Goal: Task Accomplishment & Management: Complete application form

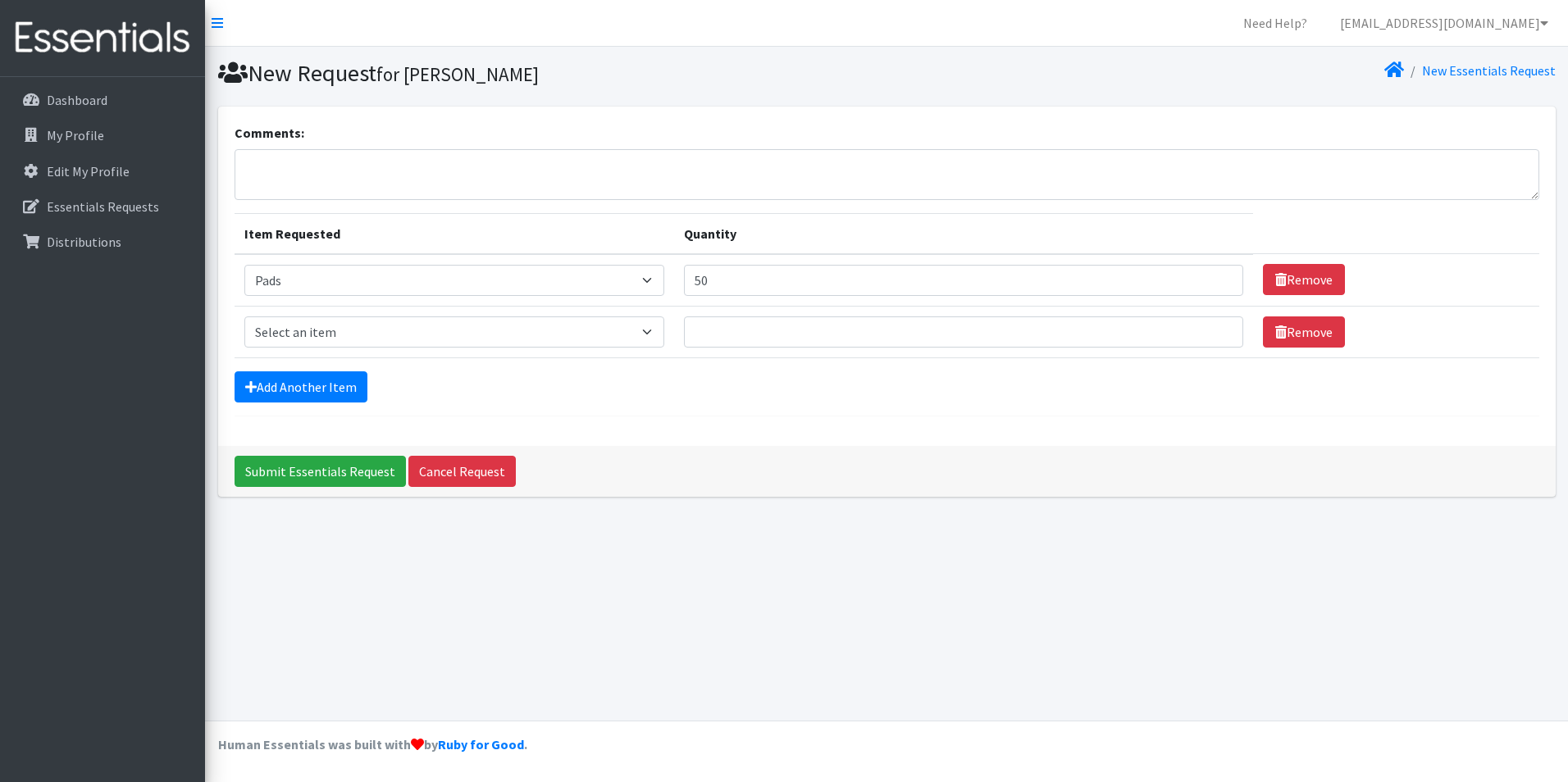
select select "12242"
click at [654, 329] on select "Select an item Applicator Tampons Liners Pads" at bounding box center [455, 332] width 421 height 31
select select "12239"
click at [244, 316] on select "Select an item Applicator Tampons Liners Pads" at bounding box center [455, 332] width 421 height 31
click at [712, 332] on input "Quantity" at bounding box center [963, 332] width 559 height 31
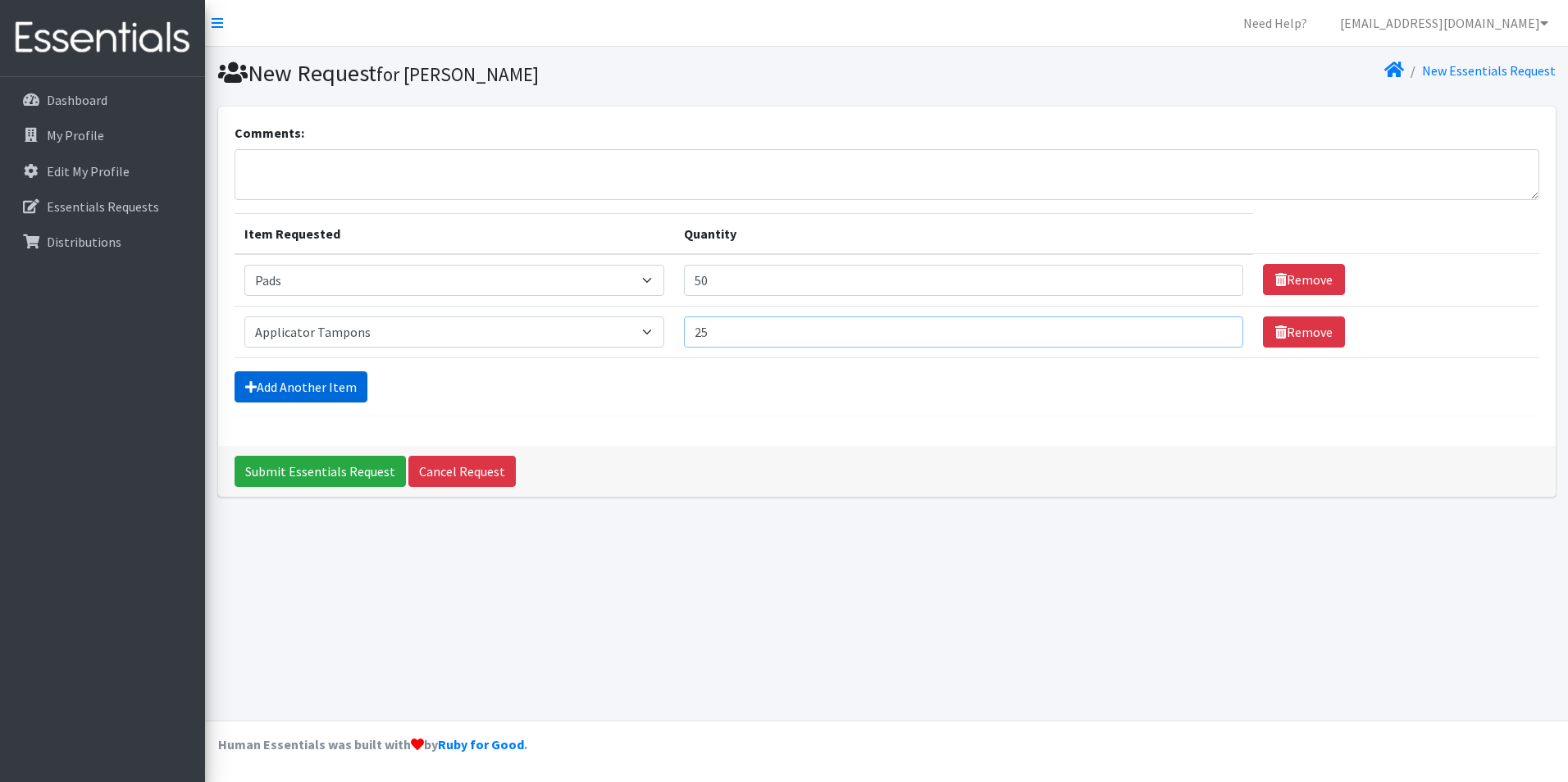
type input "25"
click at [307, 386] on link "Add Another Item" at bounding box center [301, 387] width 132 height 31
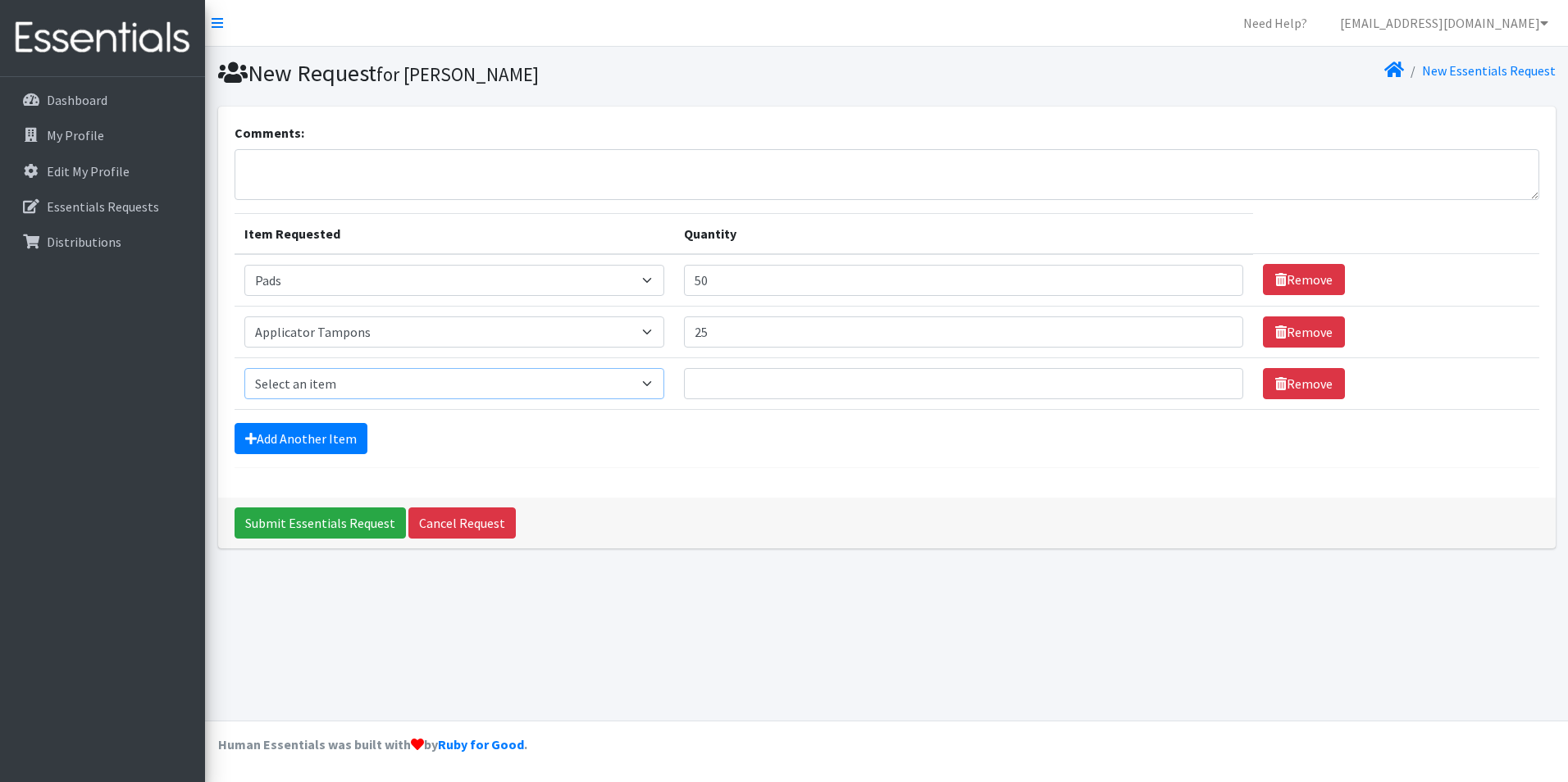
click at [652, 383] on select "Select an item Applicator Tampons Liners Pads" at bounding box center [455, 384] width 421 height 31
select select "12219"
click at [244, 368] on select "Select an item Applicator Tampons Liners Pads" at bounding box center [455, 384] width 421 height 31
click at [718, 375] on input "Quantity" at bounding box center [963, 384] width 559 height 31
type input "25"
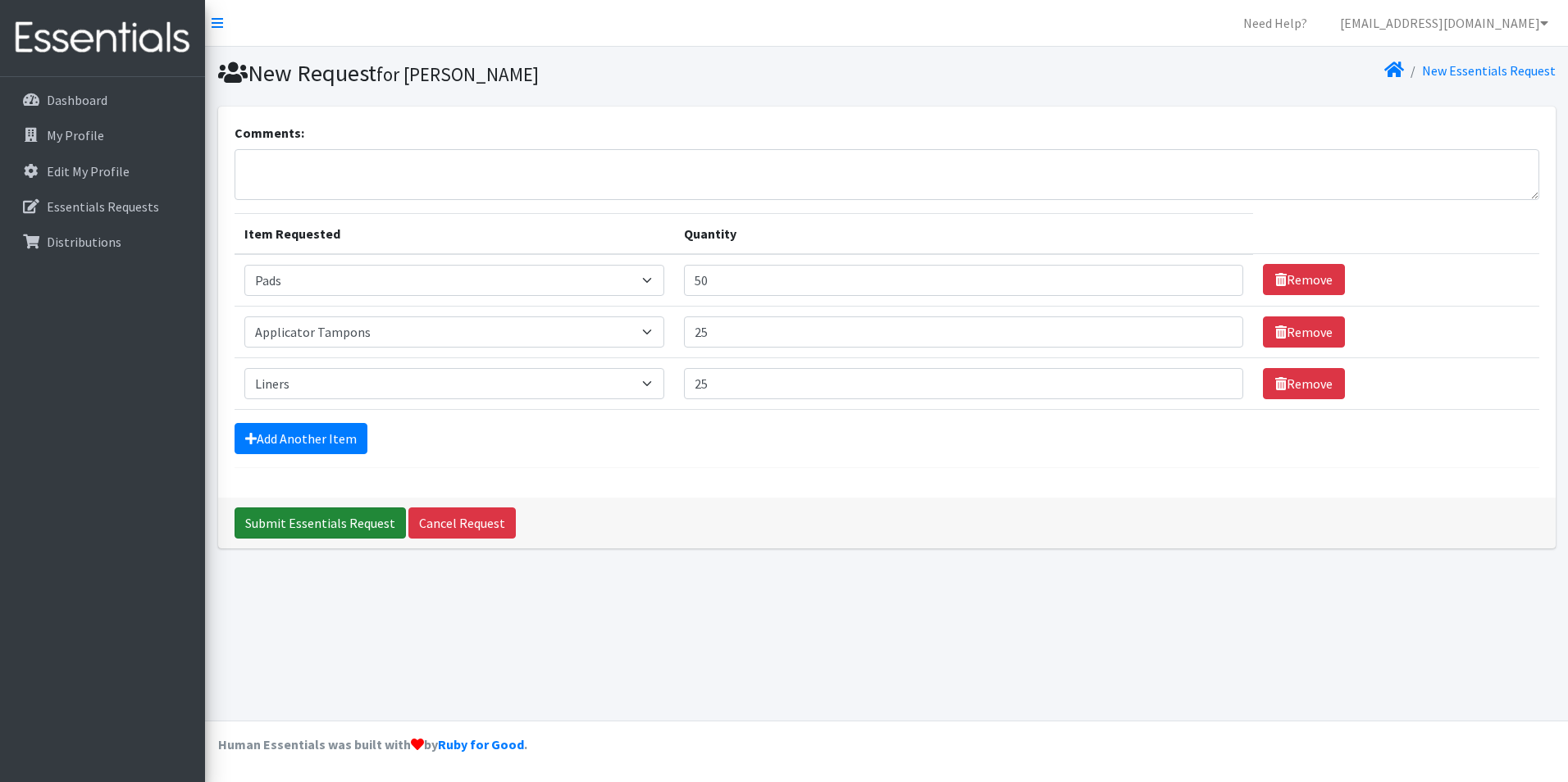
click at [298, 521] on input "Submit Essentials Request" at bounding box center [320, 523] width 171 height 31
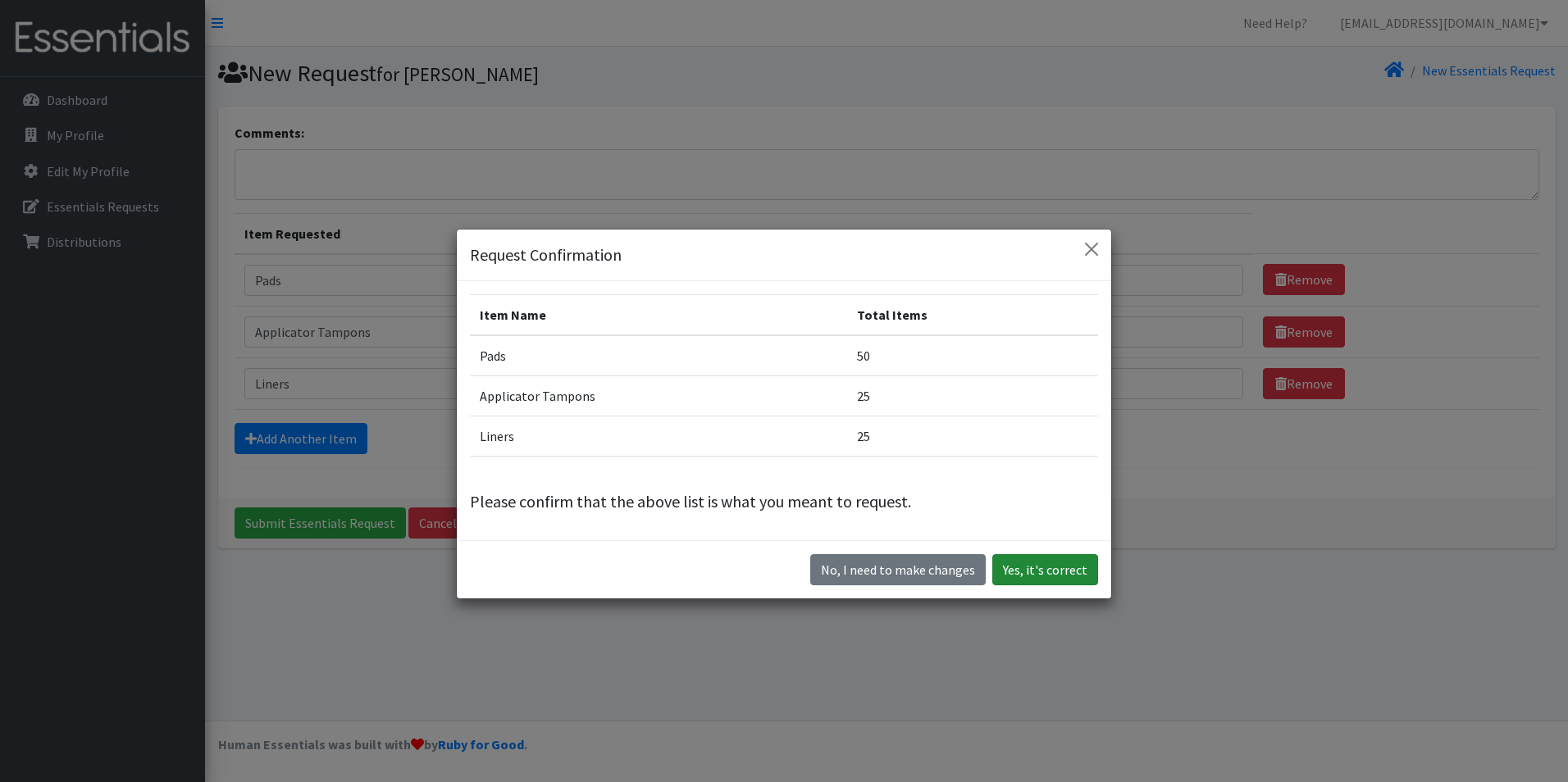
click at [1027, 569] on button "Yes, it's correct" at bounding box center [1045, 570] width 106 height 31
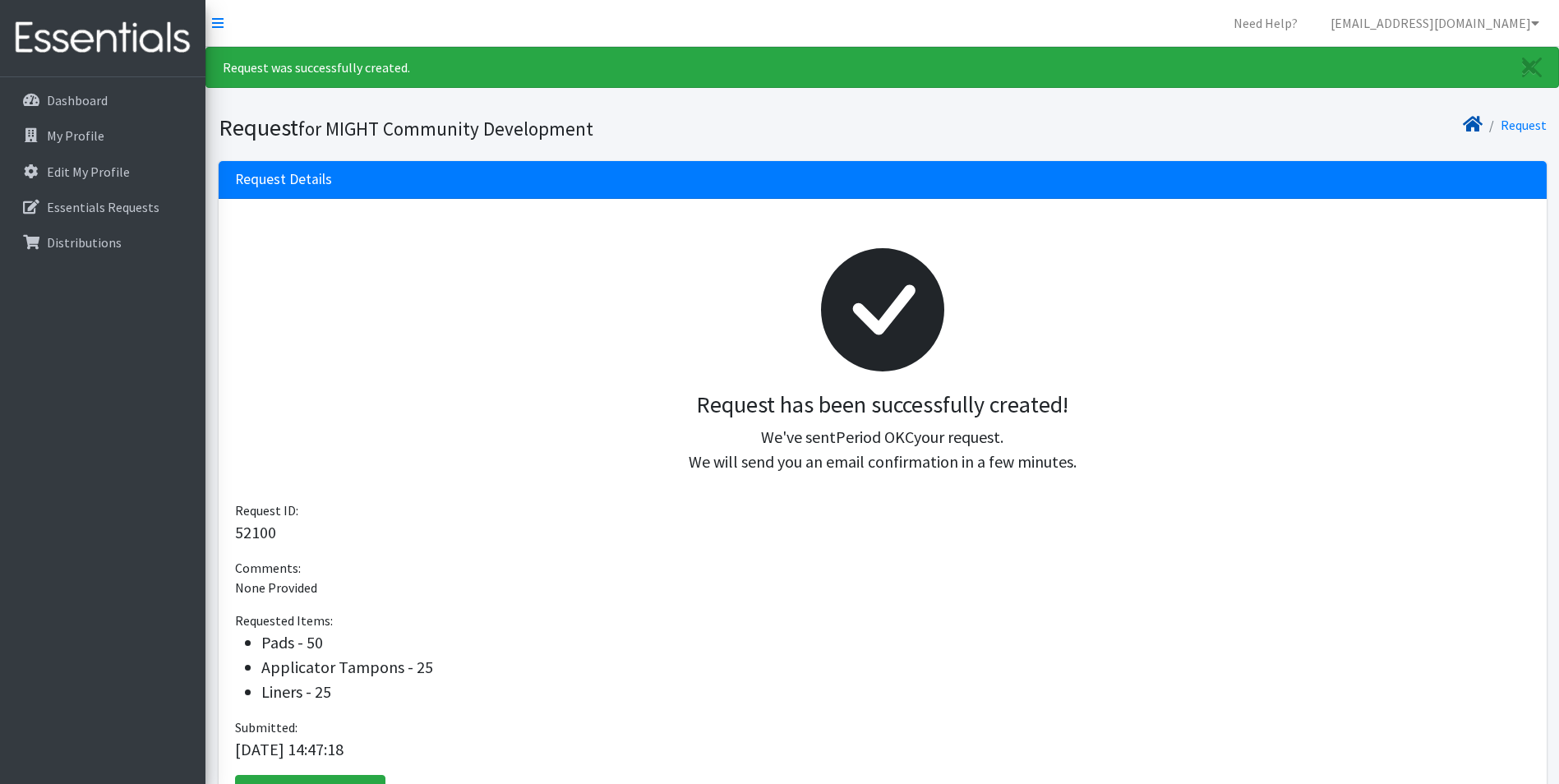
click at [1474, 124] on icon at bounding box center [1473, 124] width 20 height 13
